Goal: Task Accomplishment & Management: Complete application form

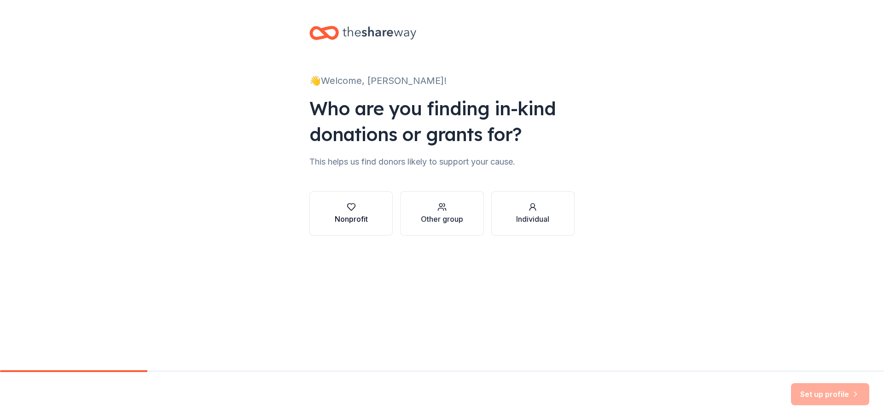
click at [353, 215] on div "Nonprofit" at bounding box center [351, 218] width 33 height 11
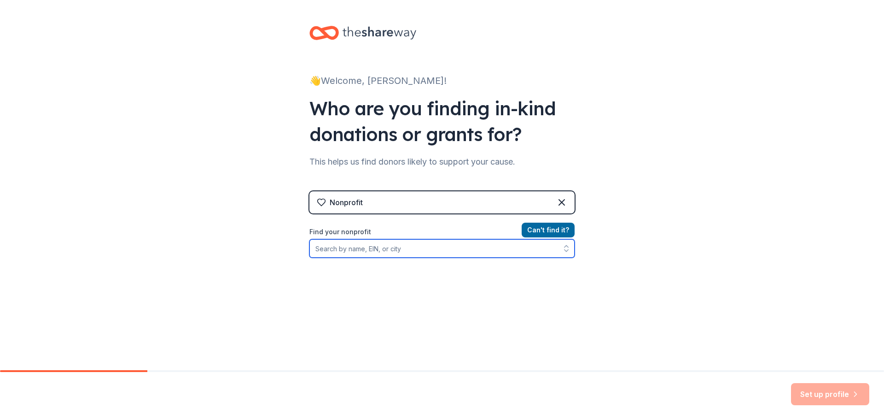
click at [487, 251] on input "Find your nonprofit" at bounding box center [441, 248] width 265 height 18
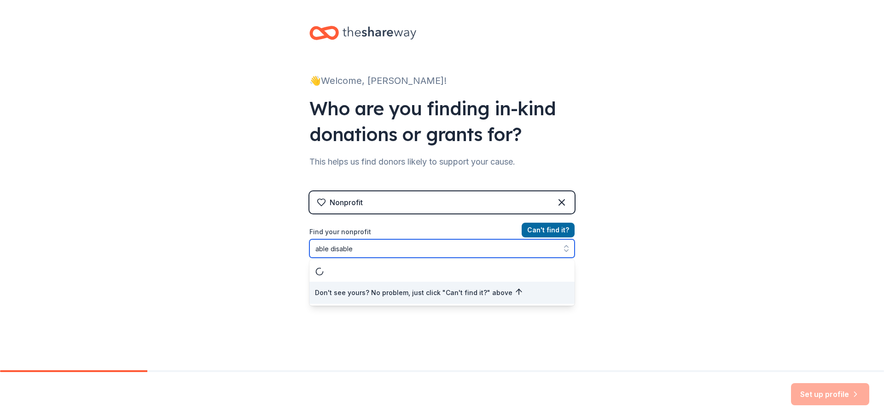
type input "able disabled"
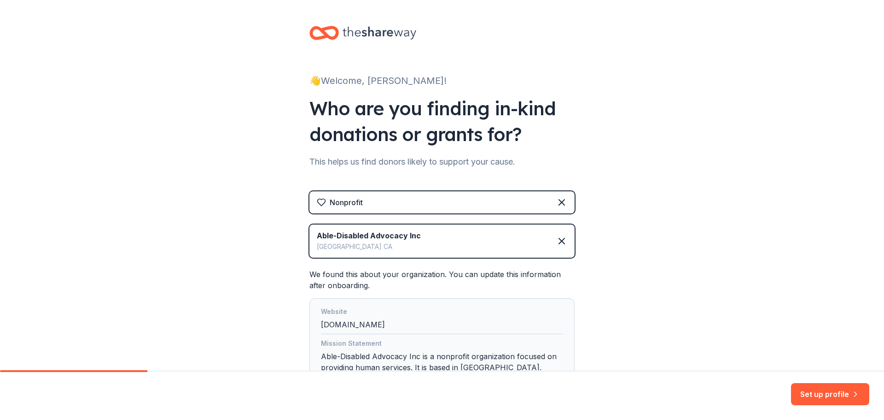
scroll to position [88, 0]
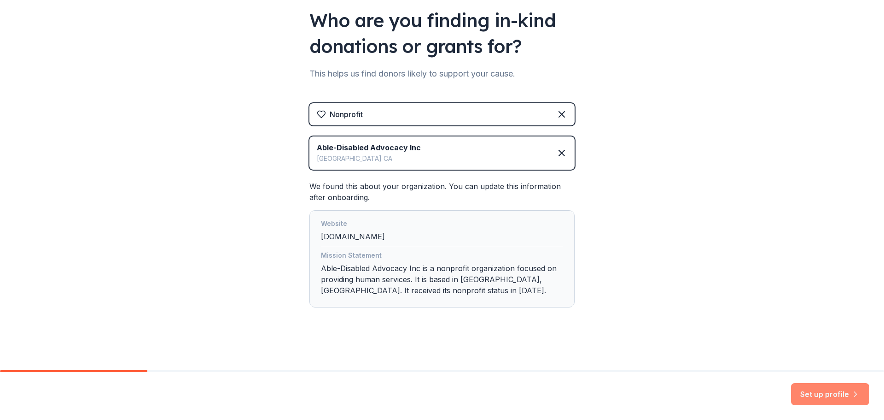
click at [826, 395] on button "Set up profile" at bounding box center [830, 394] width 78 height 22
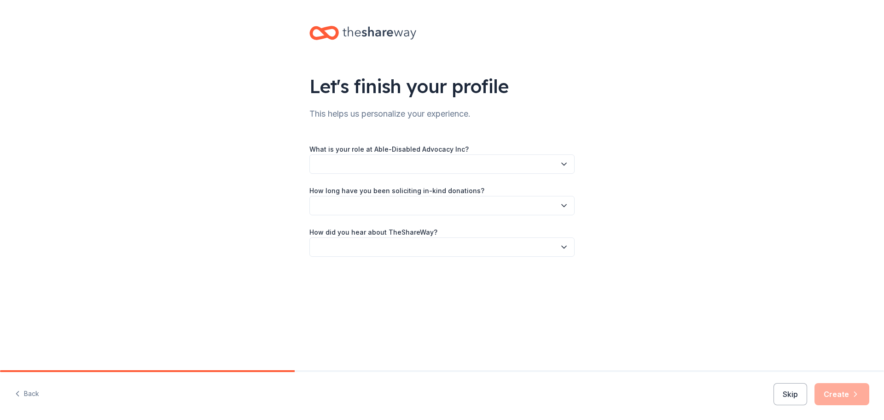
click at [496, 167] on button "button" at bounding box center [441, 163] width 265 height 19
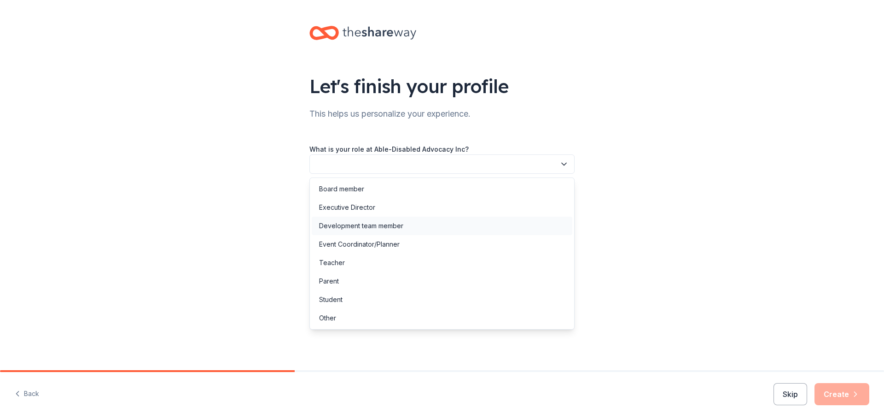
click at [421, 225] on div "Development team member" at bounding box center [442, 225] width 261 height 18
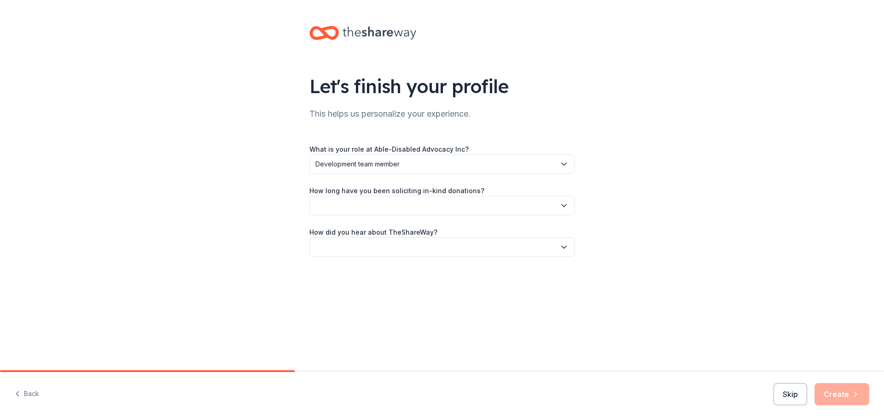
click at [399, 208] on button "button" at bounding box center [441, 205] width 265 height 19
click at [376, 229] on div "This is my first time!" at bounding box center [348, 230] width 58 height 11
click at [353, 248] on button "button" at bounding box center [441, 246] width 265 height 19
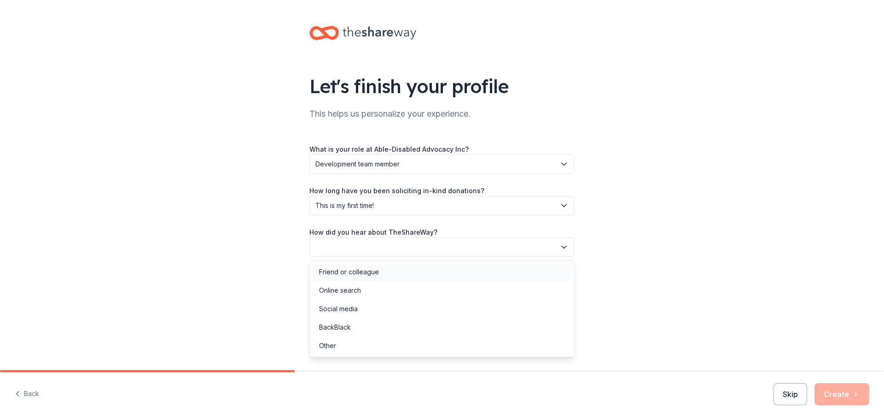
click at [383, 269] on div "Friend or colleague" at bounding box center [442, 271] width 261 height 18
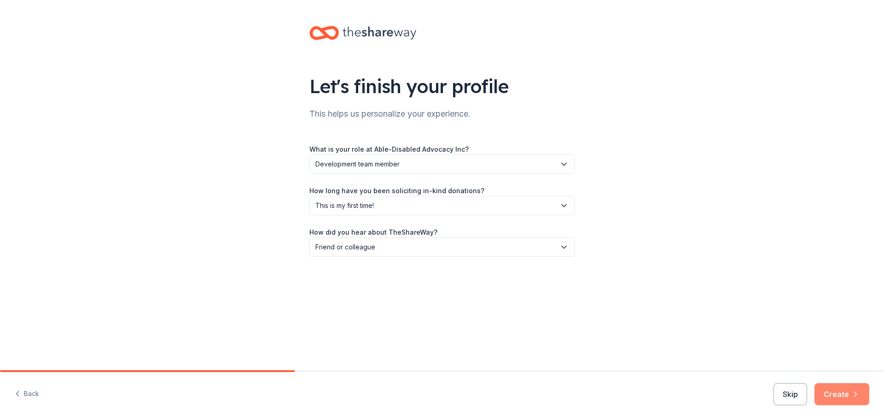
click at [844, 396] on button "Create" at bounding box center [842, 394] width 55 height 22
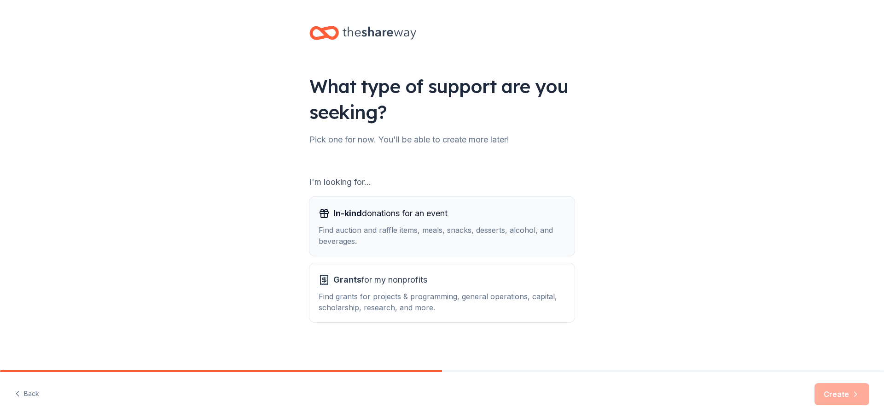
click at [409, 230] on div "Find auction and raffle items, meals, snacks, desserts, alcohol, and beverages." at bounding box center [442, 235] width 247 height 22
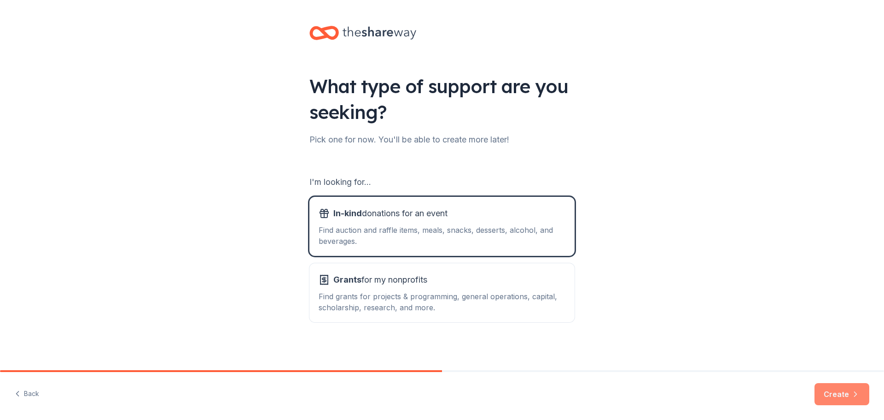
click at [858, 396] on icon "button" at bounding box center [855, 393] width 9 height 9
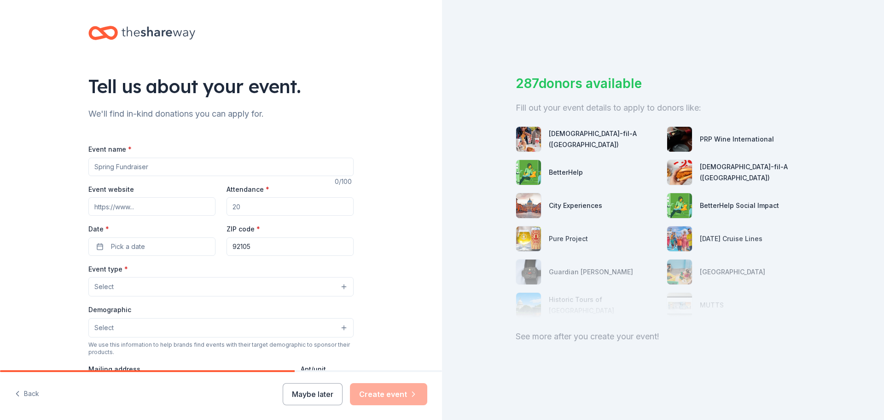
click at [120, 162] on input "Event name *" at bounding box center [220, 166] width 265 height 18
click at [305, 397] on button "Maybe later" at bounding box center [313, 394] width 60 height 22
click at [307, 396] on button "Maybe later" at bounding box center [313, 394] width 60 height 22
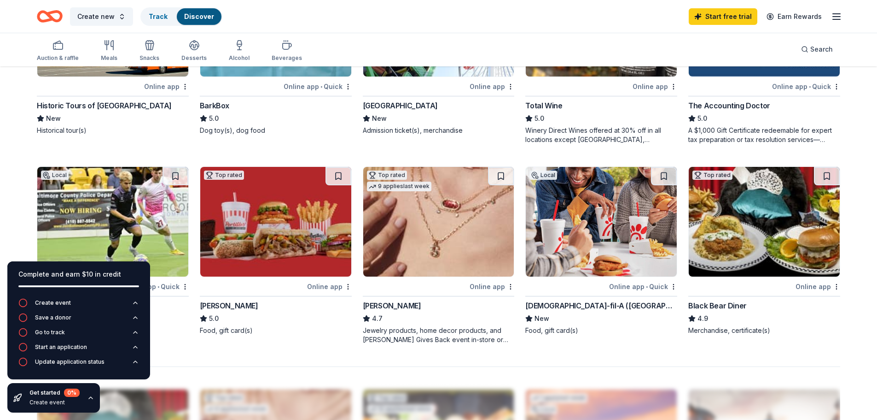
scroll to position [460, 0]
